Goal: Contribute content: Add original content to the website for others to see

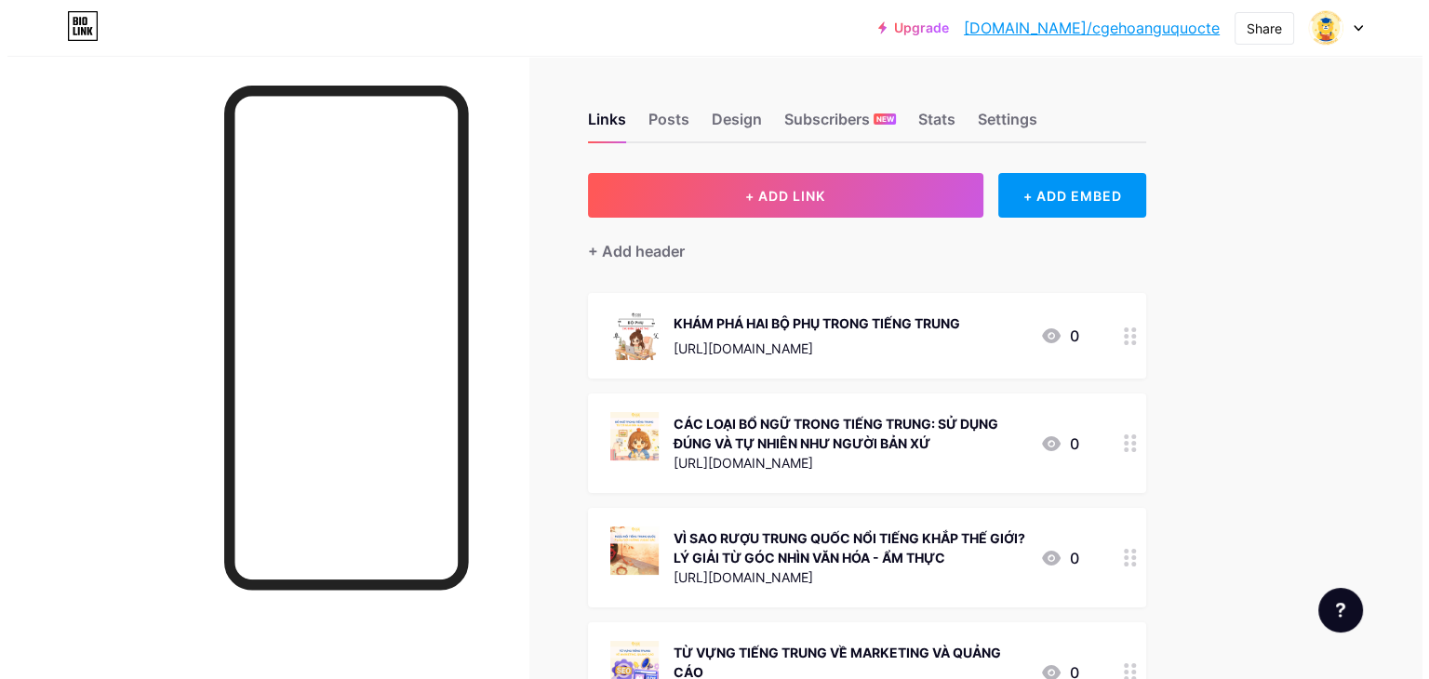
scroll to position [93, 0]
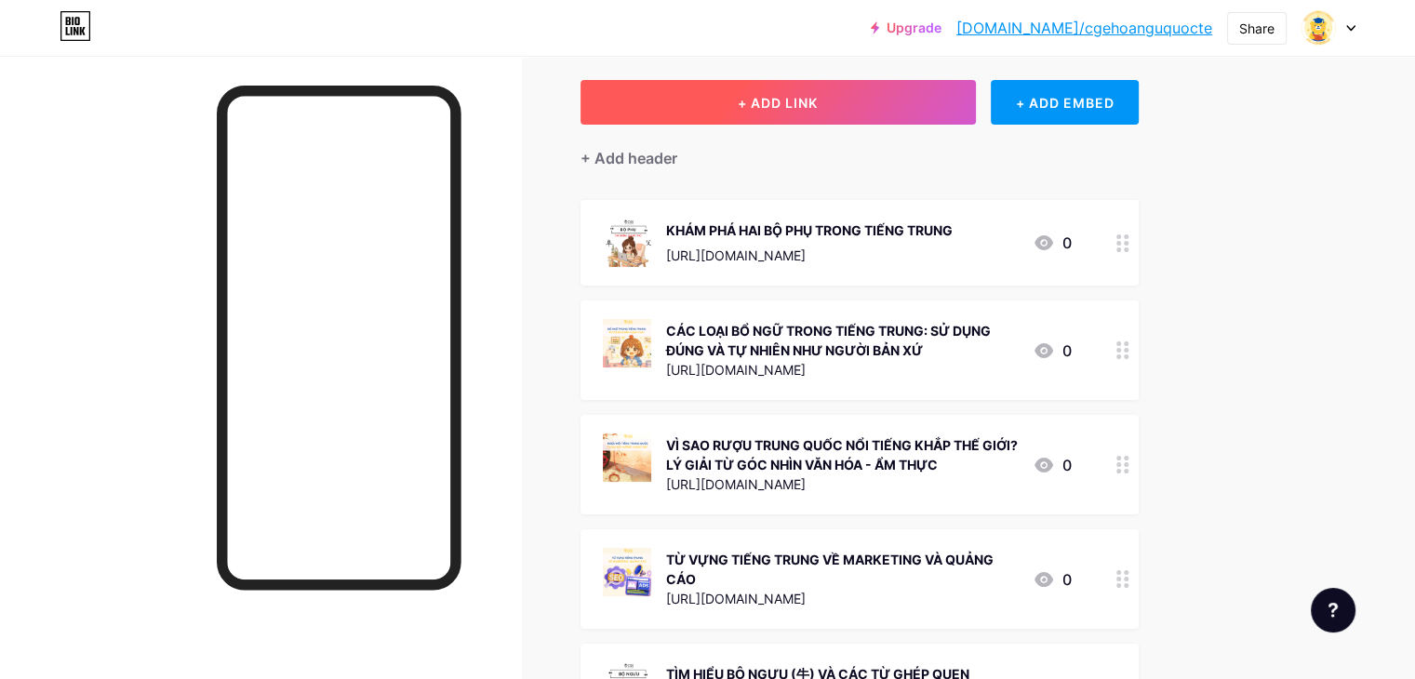
click at [792, 111] on button "+ ADD LINK" at bounding box center [778, 102] width 395 height 45
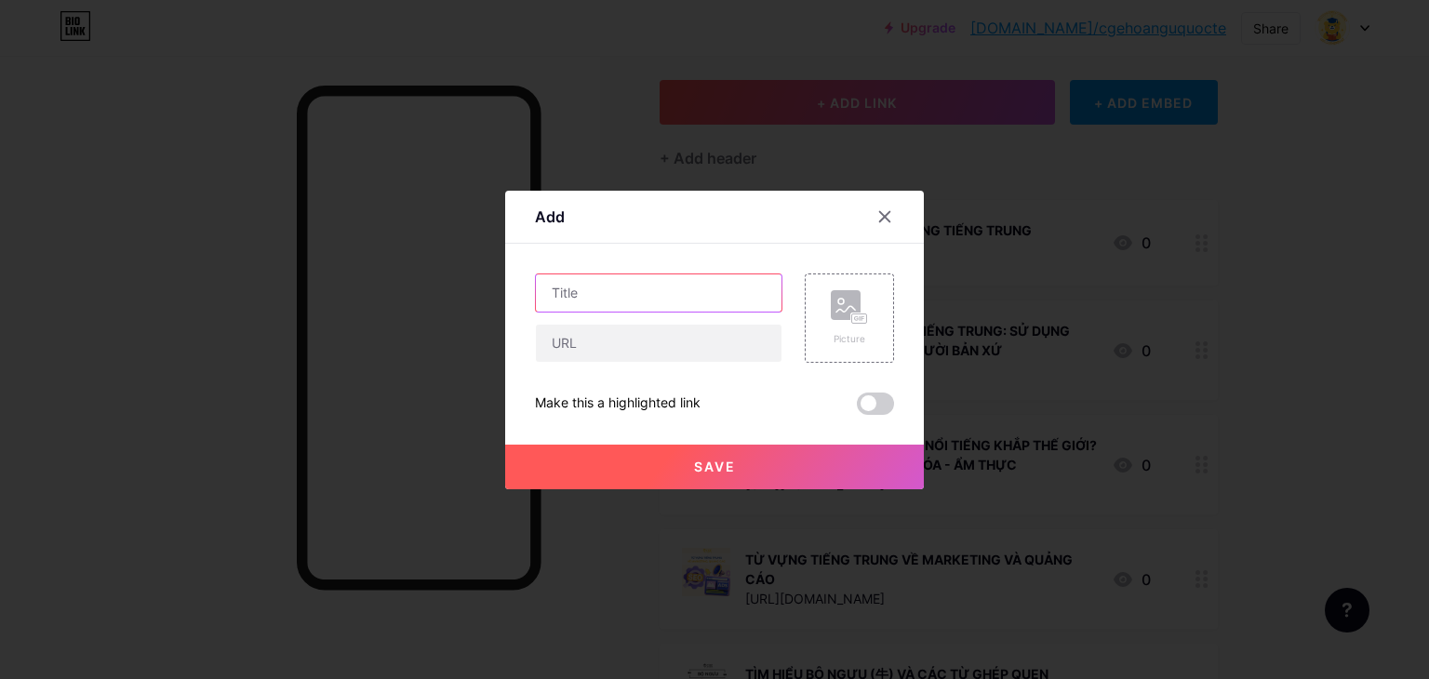
click at [597, 290] on input "text" at bounding box center [659, 293] width 246 height 37
click at [576, 349] on input "text" at bounding box center [659, 343] width 246 height 37
paste input "TIẾT LẬP THU - BƯỚC CHUYỂN MÌNH TỪ MÙA HÈ SANG MÙA THU"
type input "TIẾT LẬP THU - BƯỚC CHUYỂN MÌNH TỪ MÙA HÈ SANG MÙA THU"
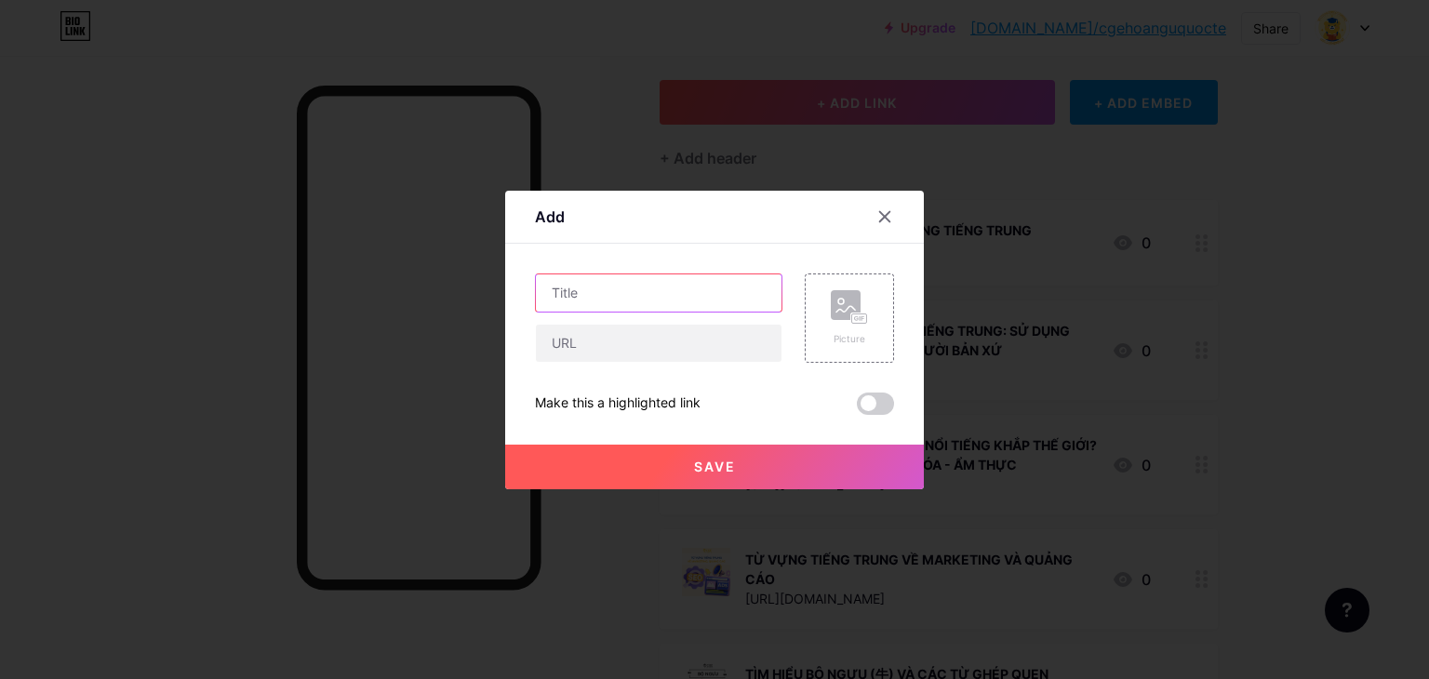
click at [599, 292] on input "text" at bounding box center [659, 293] width 246 height 37
paste input "TIẾT LẬP THU - BƯỚC CHUYỂN MÌNH TỪ MÙA HÈ SANG MÙA THU"
type input "TIẾT LẬP THU - BƯỚC CHUYỂN MÌNH TỪ MÙA HÈ SANG MÙA THU"
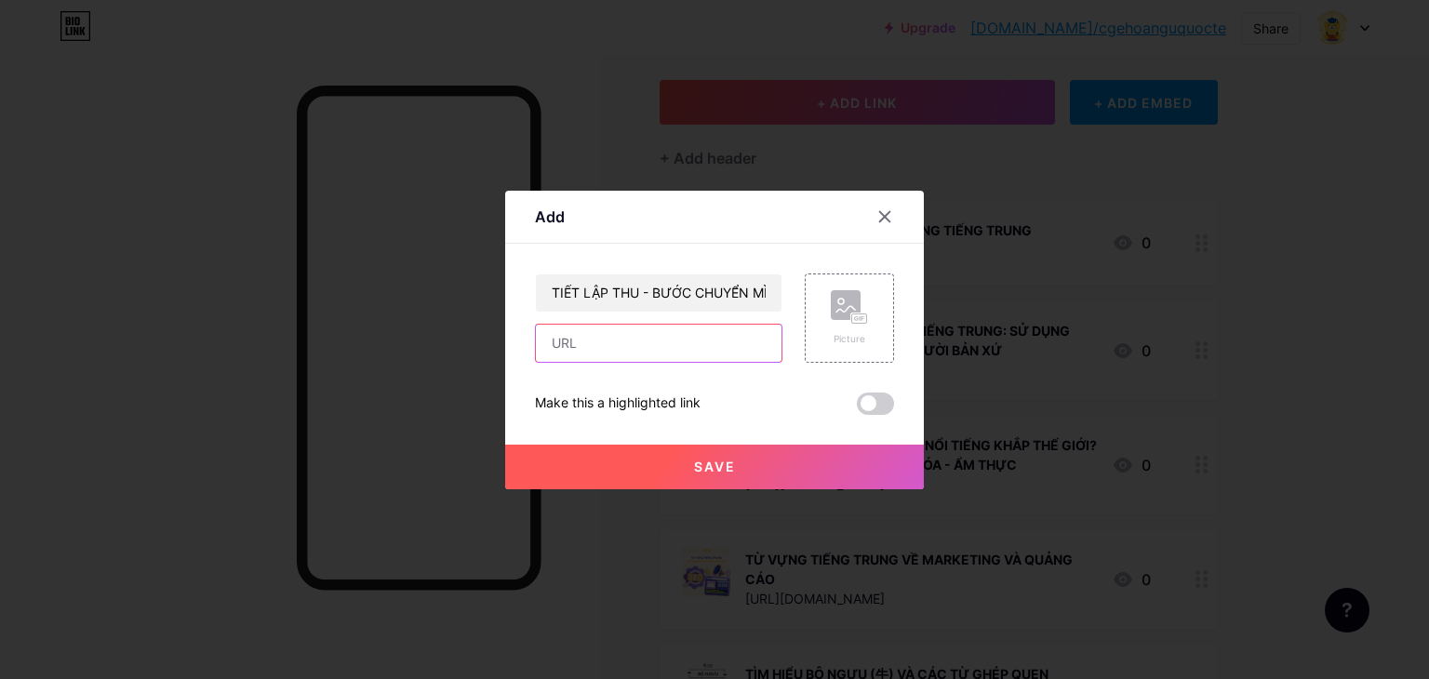
click at [616, 347] on input "text" at bounding box center [659, 343] width 246 height 37
paste input "[URL][DOMAIN_NAME]"
type input "[URL][DOMAIN_NAME]"
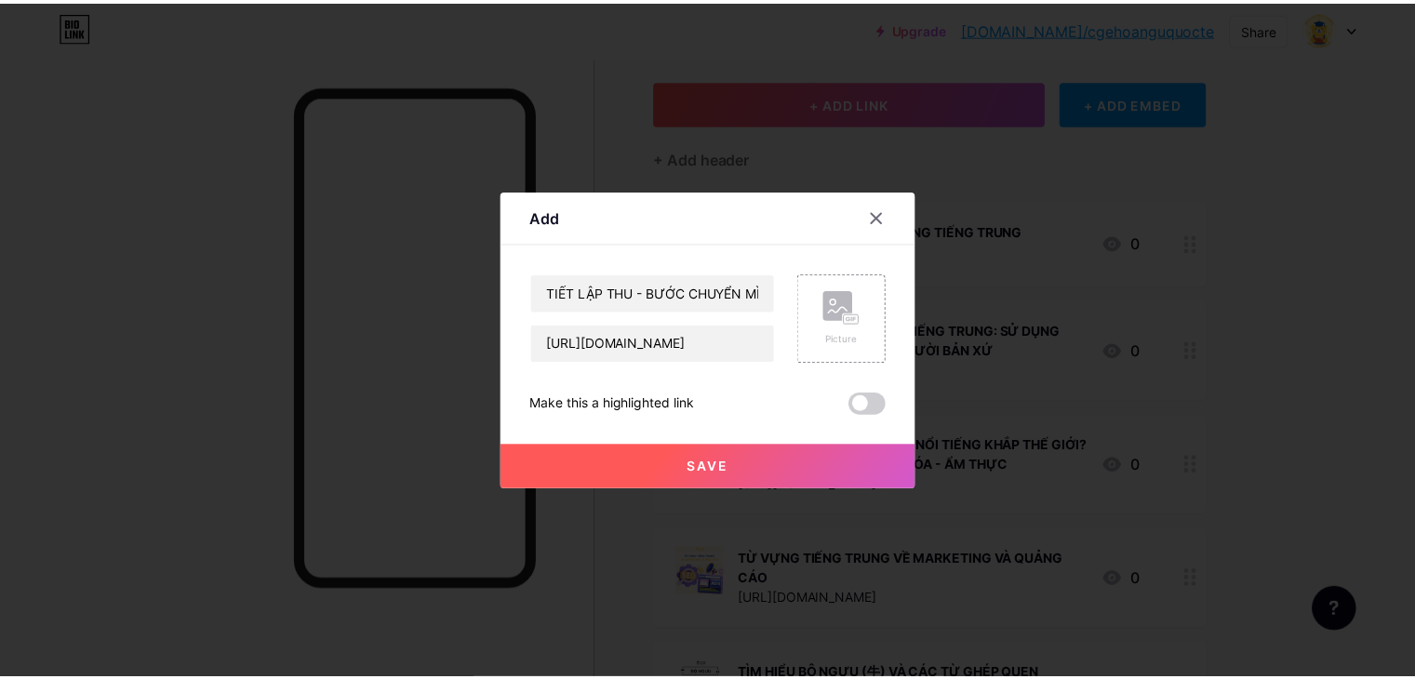
scroll to position [0, 0]
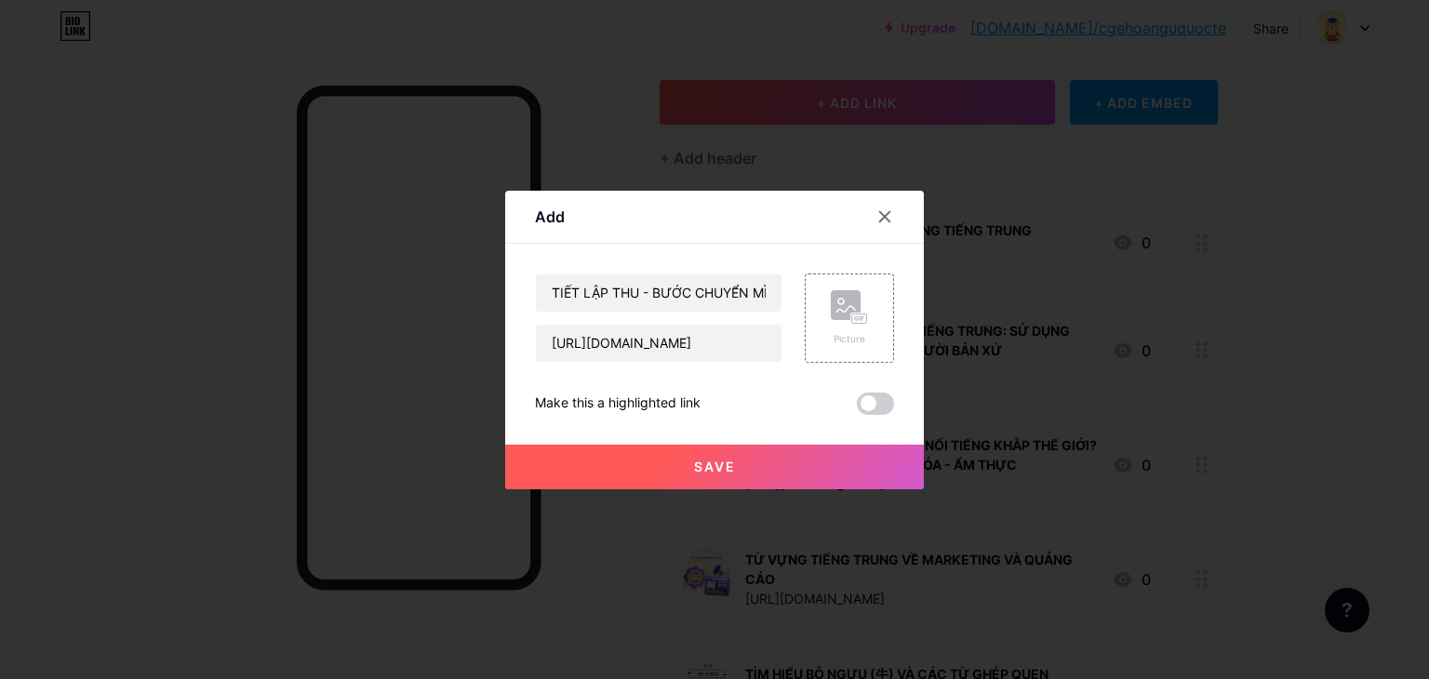
click at [726, 389] on div "TIẾT LẬP THU - BƯỚC CHUYỂN MÌNH TỪ MÙA HÈ SANG MÙA THU [URL][DOMAIN_NAME] Pictu…" at bounding box center [714, 344] width 359 height 141
click at [852, 308] on rect at bounding box center [846, 305] width 30 height 30
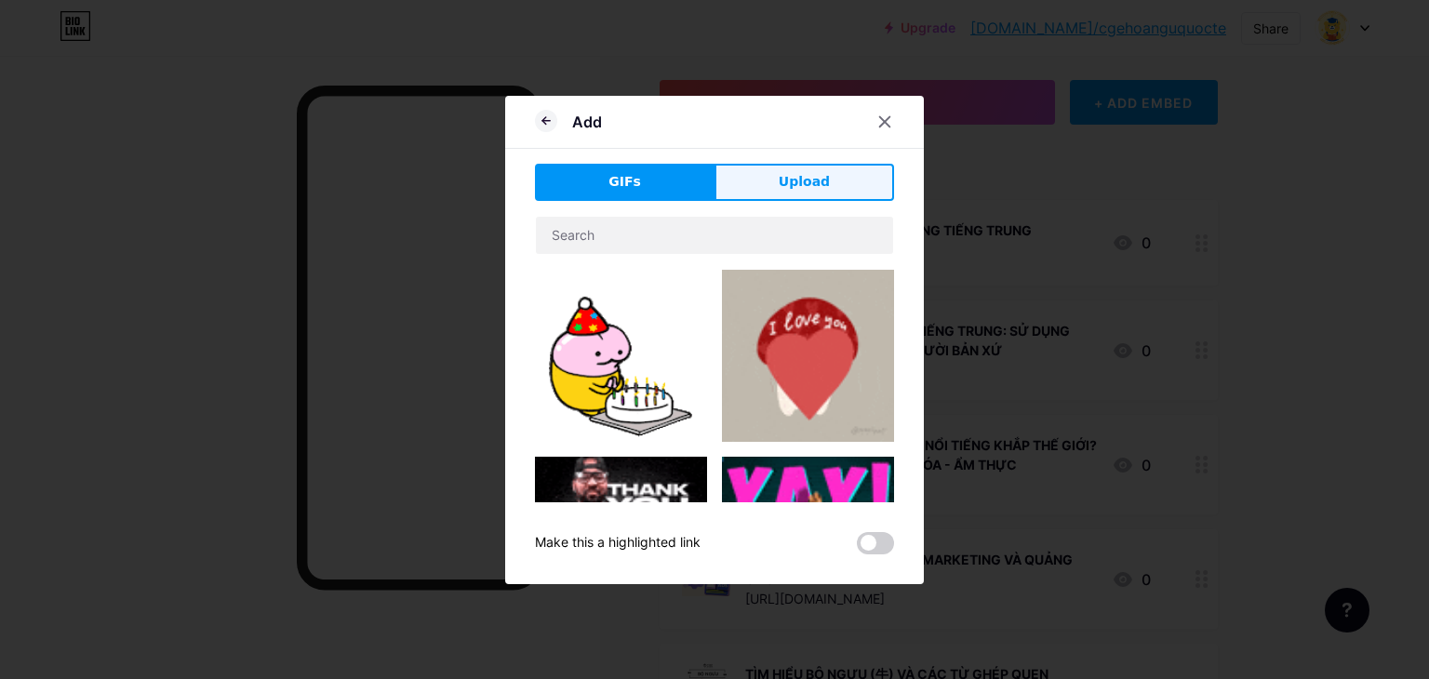
click at [826, 186] on button "Upload" at bounding box center [805, 182] width 180 height 37
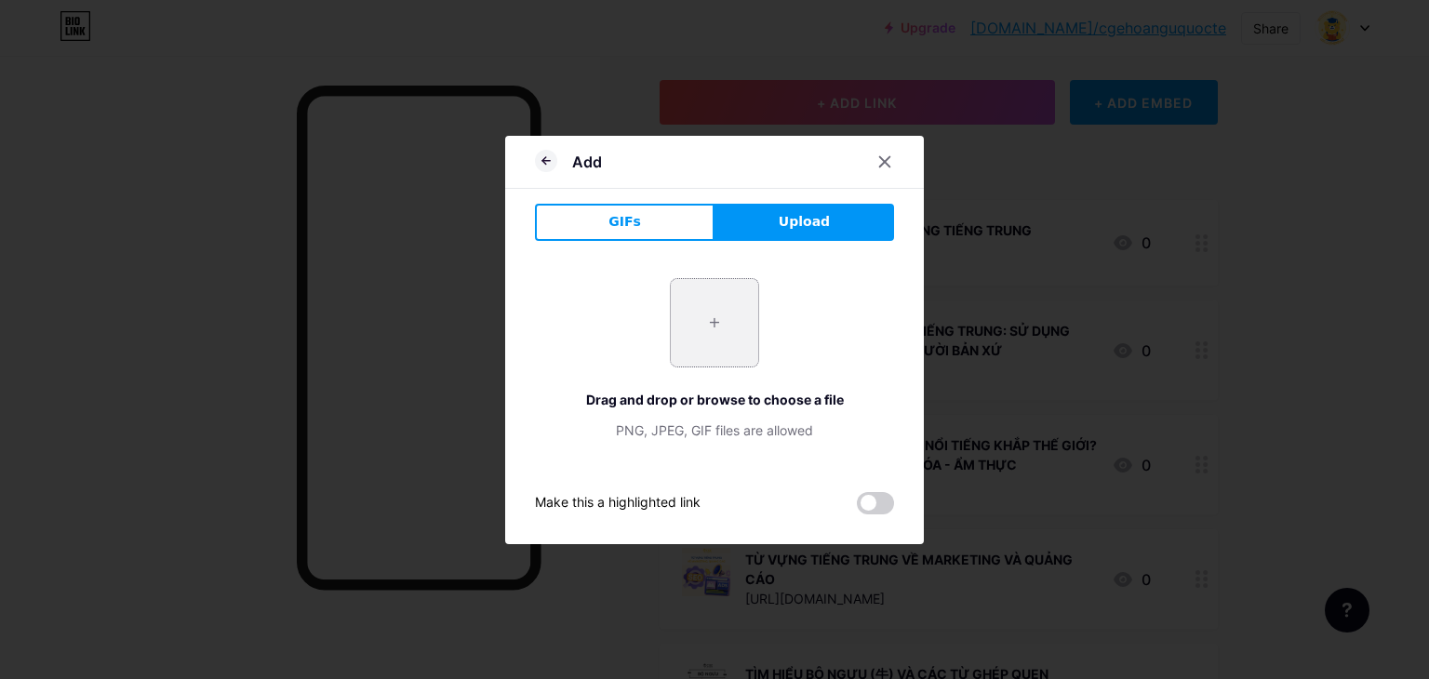
click at [707, 317] on input "file" at bounding box center [714, 322] width 87 height 87
type input "C:\fakepath\tiet-lap-thu-1.jpg"
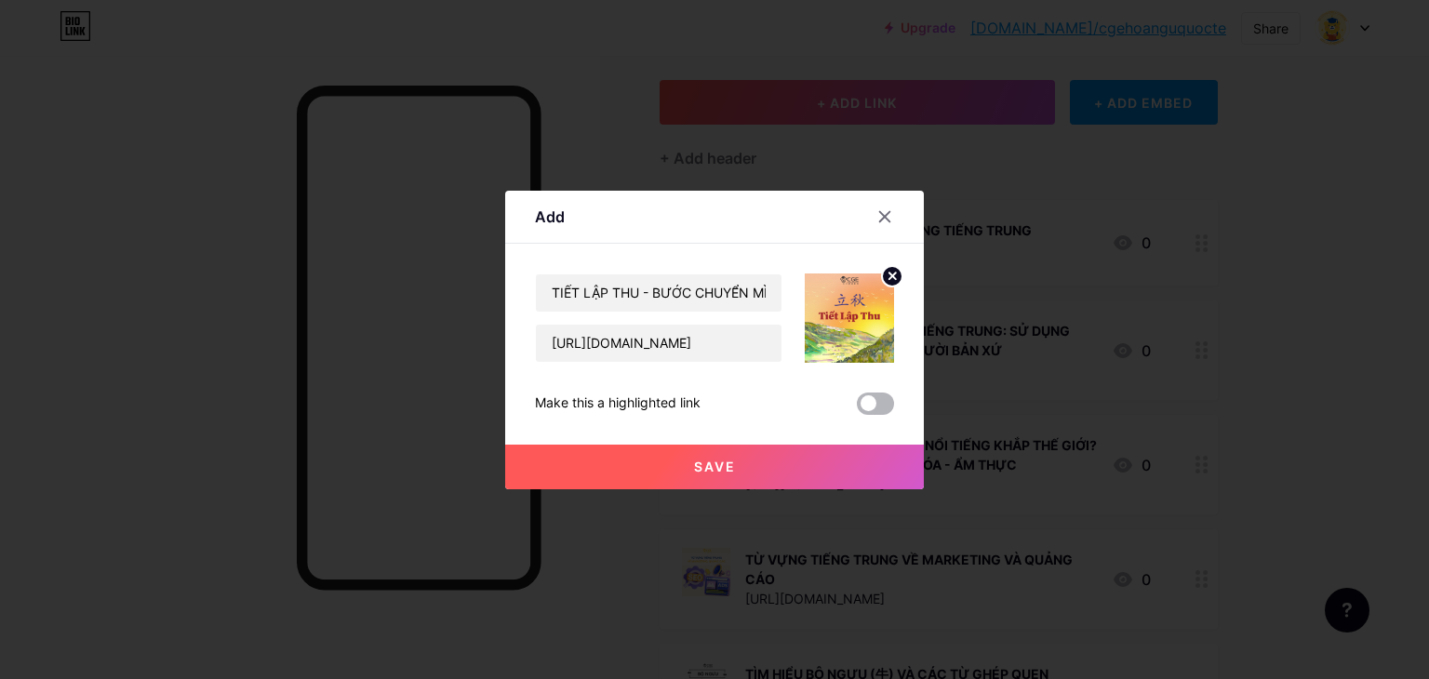
click at [873, 403] on span at bounding box center [875, 404] width 37 height 22
click at [857, 409] on input "checkbox" at bounding box center [857, 409] width 0 height 0
click at [738, 468] on button "Save" at bounding box center [714, 467] width 419 height 45
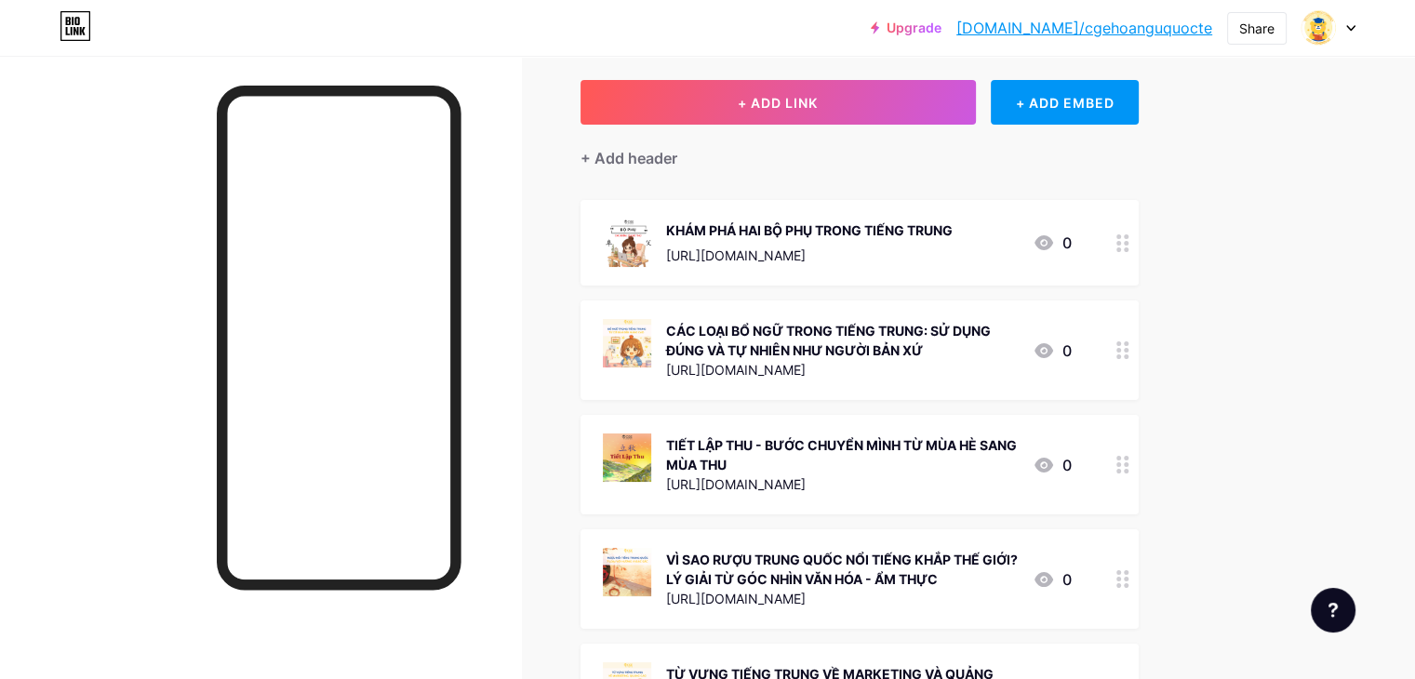
click at [1129, 470] on circle at bounding box center [1126, 471] width 5 height 5
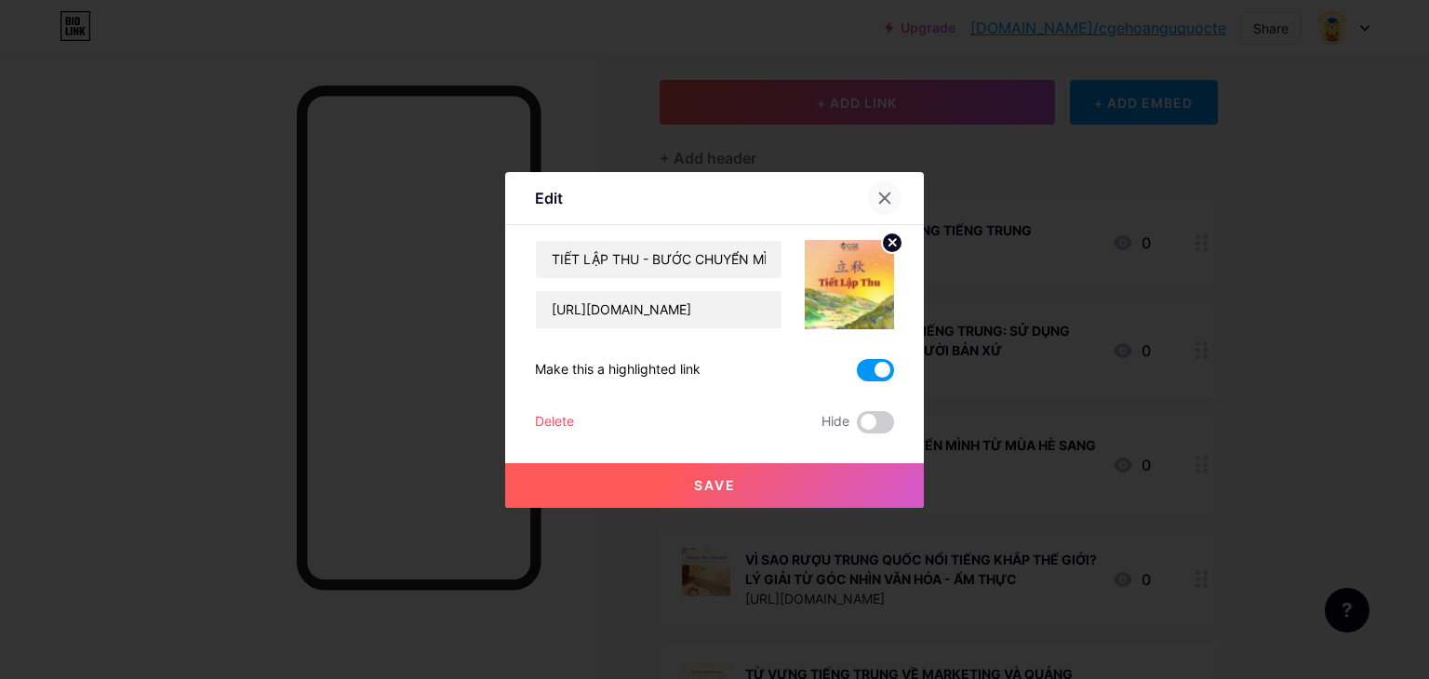
click at [893, 191] on div at bounding box center [896, 198] width 56 height 34
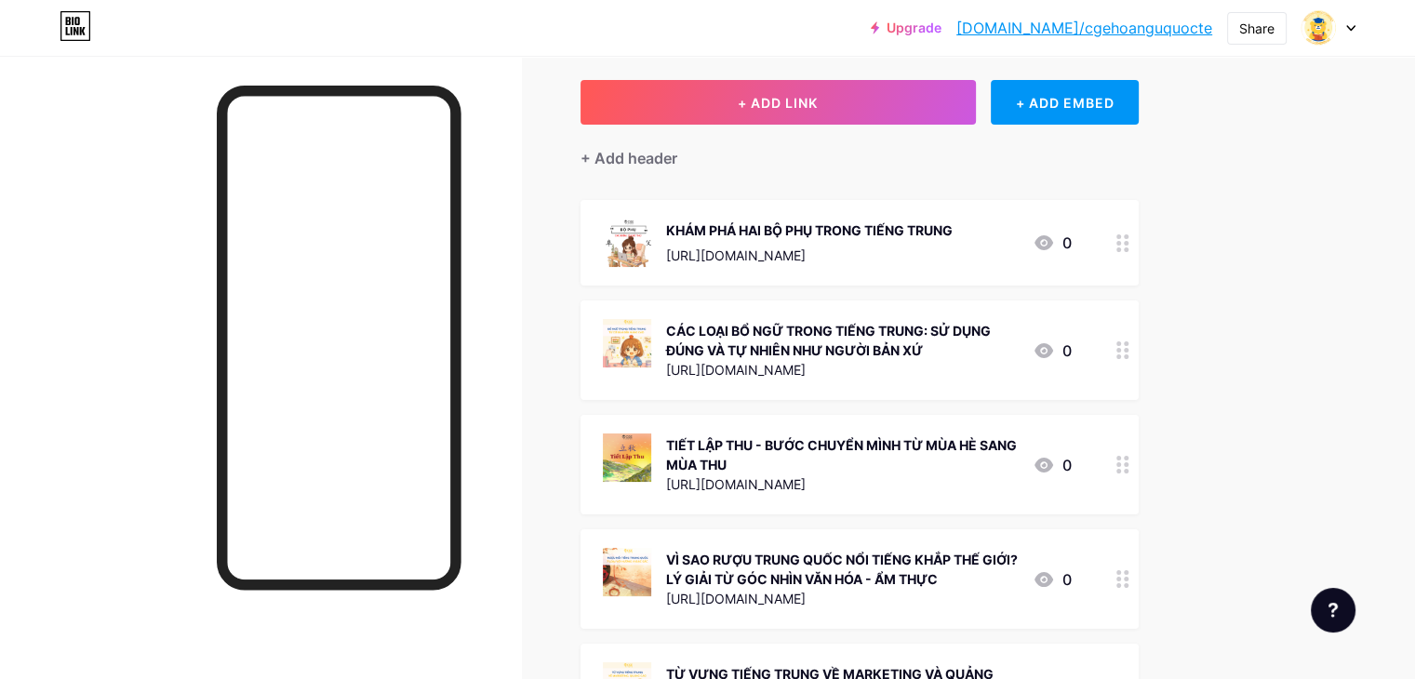
drag, startPoint x: 940, startPoint y: 436, endPoint x: 942, endPoint y: 500, distance: 63.3
click at [942, 500] on div "TIẾT LẬP THU - BƯỚC CHUYỂN MÌNH TỪ MÙA HÈ SANG MÙA THU [URL][DOMAIN_NAME] 0" at bounding box center [860, 465] width 558 height 100
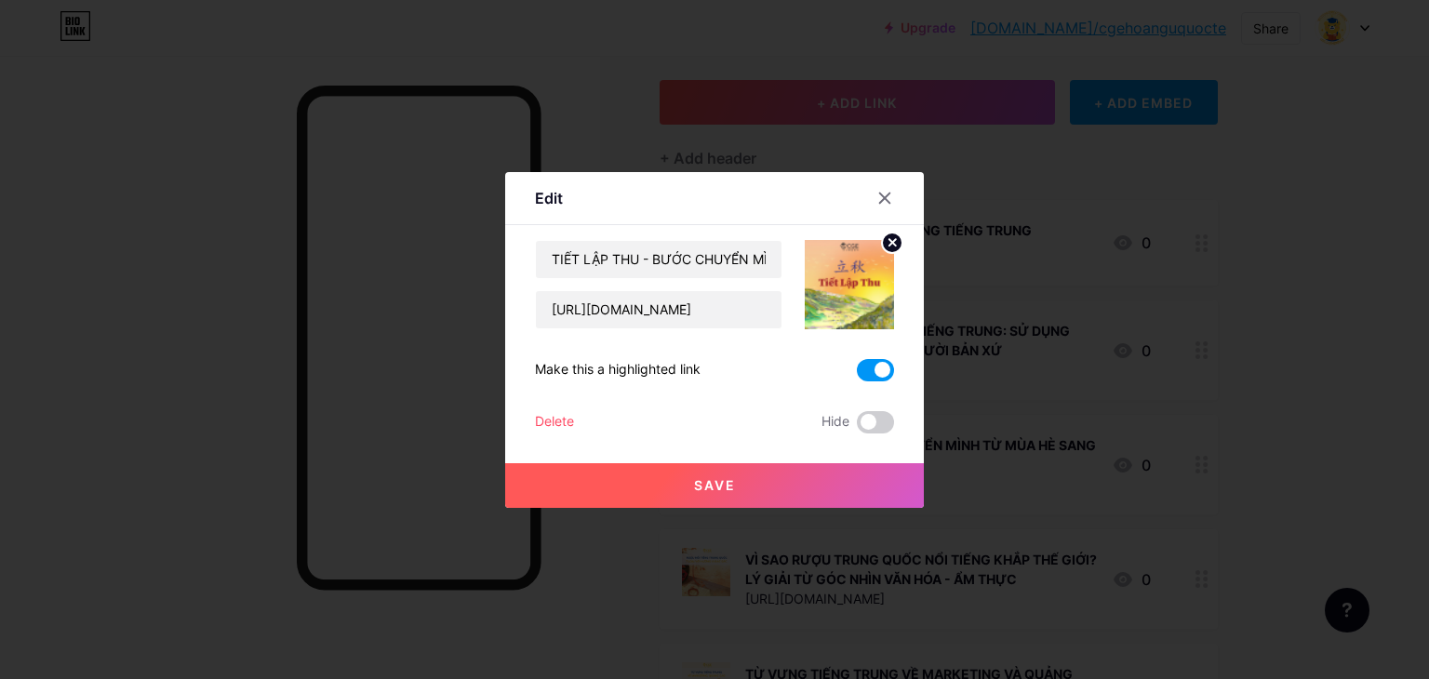
drag, startPoint x: 942, startPoint y: 500, endPoint x: 1181, endPoint y: 327, distance: 295.2
click at [1313, 331] on div at bounding box center [714, 339] width 1429 height 679
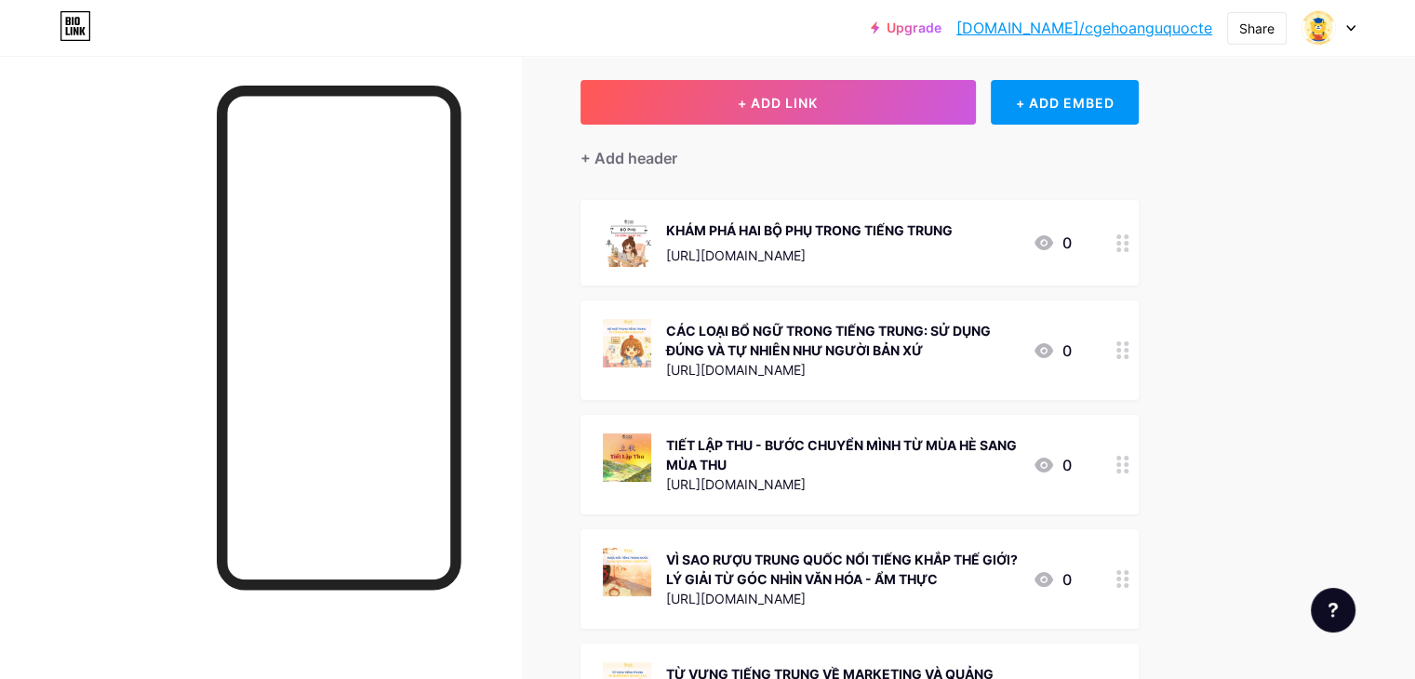
drag, startPoint x: 968, startPoint y: 466, endPoint x: 829, endPoint y: 442, distance: 140.8
drag, startPoint x: 829, startPoint y: 442, endPoint x: 701, endPoint y: 499, distance: 140.4
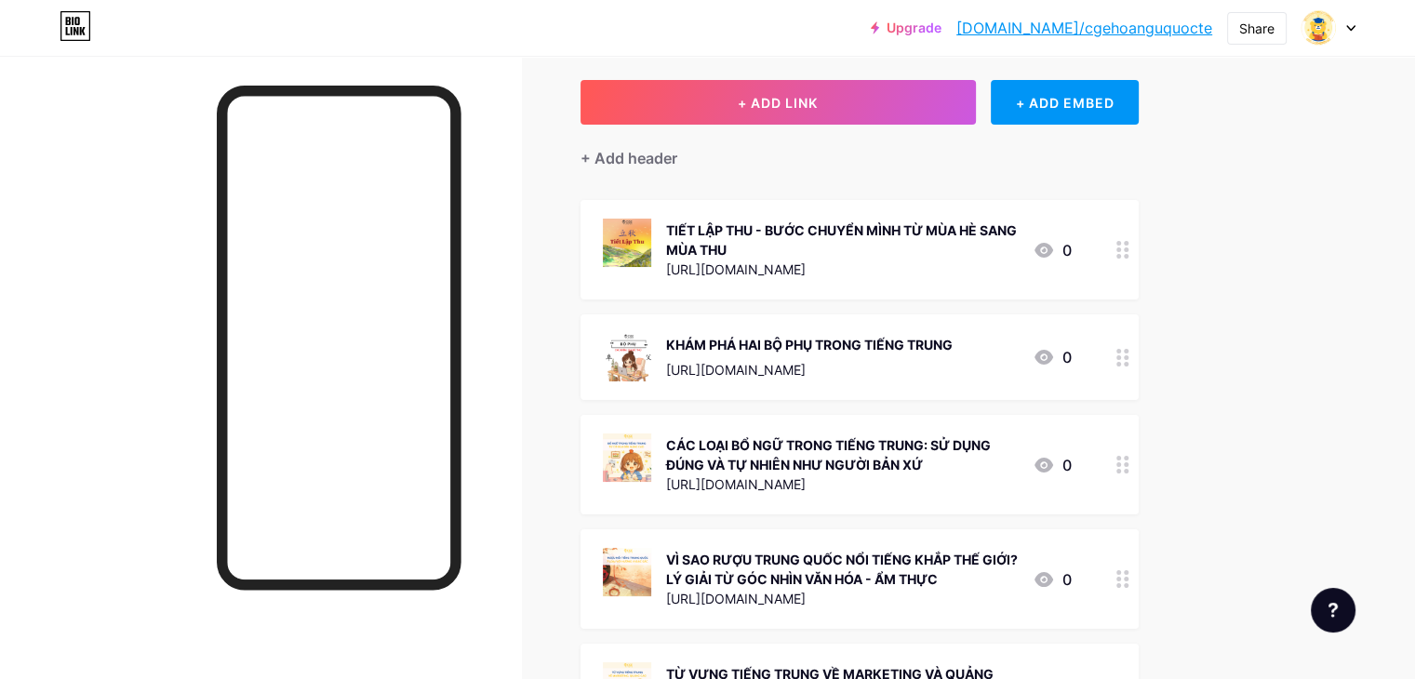
drag, startPoint x: 1272, startPoint y: 343, endPoint x: 1225, endPoint y: 349, distance: 47.8
drag, startPoint x: 827, startPoint y: 265, endPoint x: 629, endPoint y: 313, distance: 203.8
